Goal: Use online tool/utility: Utilize a website feature to perform a specific function

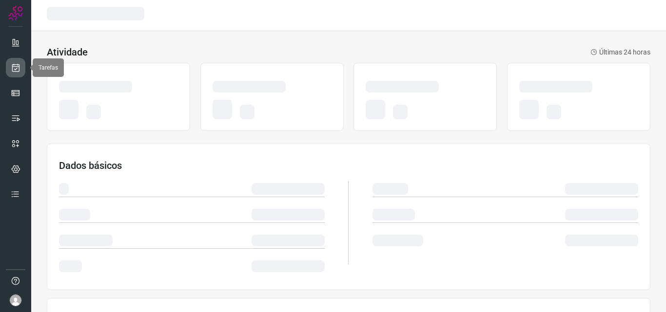
click at [12, 63] on icon at bounding box center [16, 68] width 10 height 10
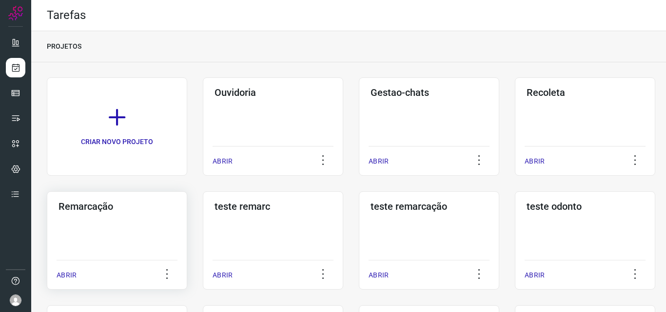
click at [147, 249] on div "Remarcação ABRIR" at bounding box center [117, 240] width 140 height 98
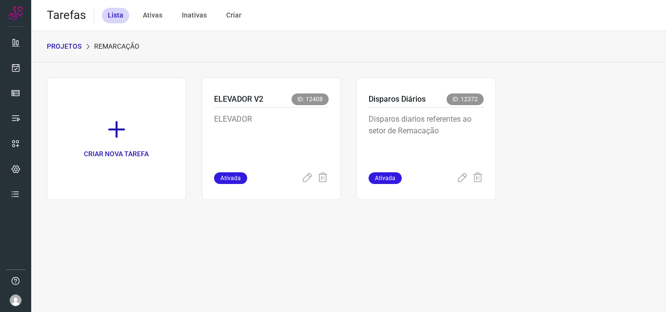
click at [462, 139] on p "Disparos diarios referentes ao setor de Remacação" at bounding box center [425, 138] width 115 height 49
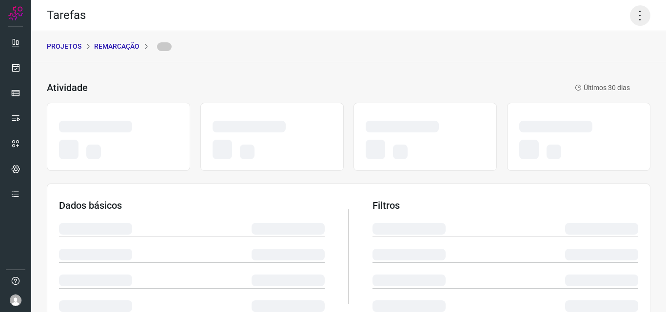
click at [631, 18] on icon at bounding box center [640, 15] width 20 height 20
click at [637, 17] on icon at bounding box center [640, 15] width 20 height 20
click at [632, 17] on icon at bounding box center [640, 15] width 20 height 20
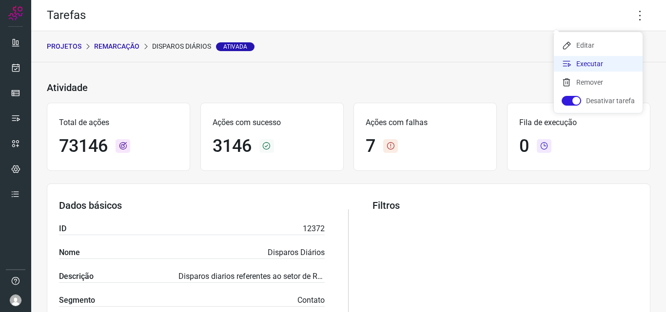
click at [595, 63] on li "Executar" at bounding box center [598, 64] width 89 height 16
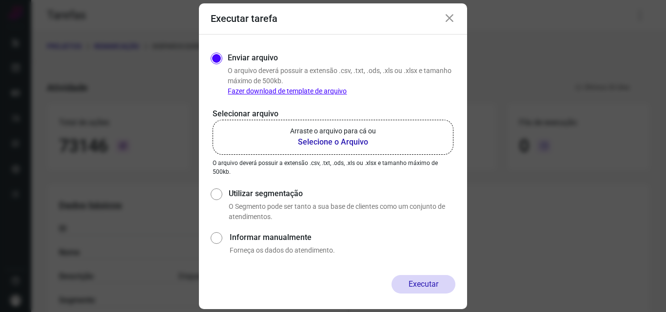
click at [309, 134] on p "Arraste o arquivo para cá ou" at bounding box center [333, 131] width 86 height 10
click at [0, 0] on input "Arraste o arquivo para cá ou Selecione o Arquivo" at bounding box center [0, 0] width 0 height 0
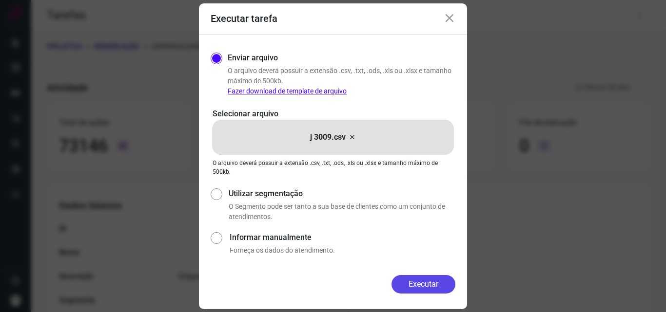
click at [424, 287] on button "Executar" at bounding box center [423, 284] width 64 height 19
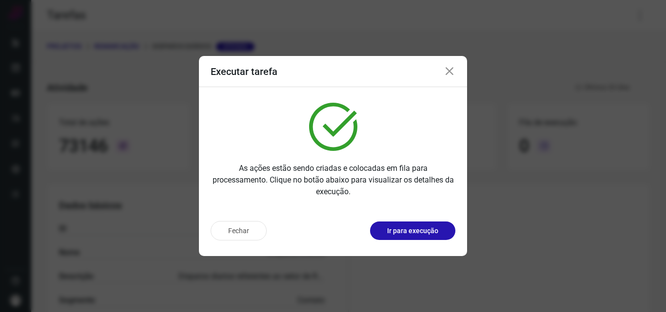
click at [409, 233] on p "Ir para execução" at bounding box center [412, 231] width 51 height 10
